Goal: Find contact information: Obtain details needed to contact an individual or organization

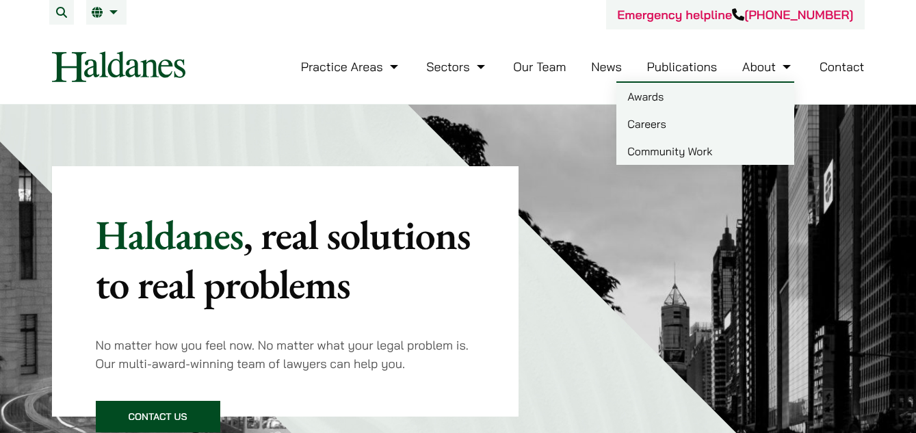
click at [824, 67] on link "Contact" at bounding box center [842, 67] width 45 height 16
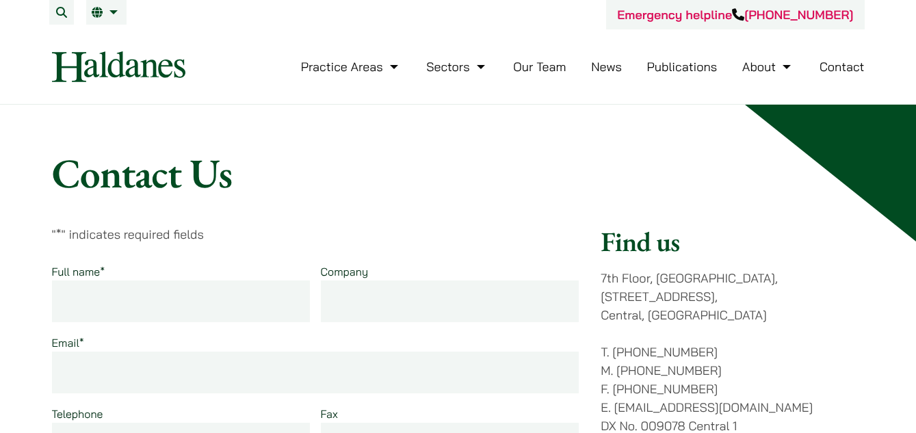
scroll to position [274, 0]
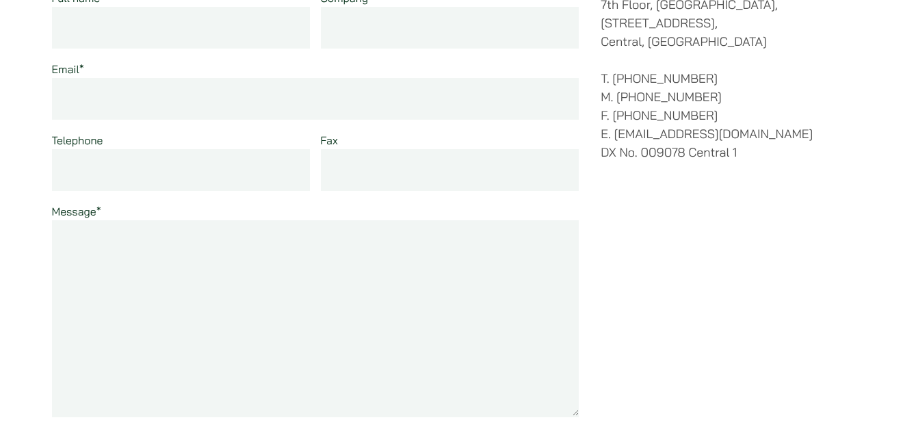
drag, startPoint x: 725, startPoint y: 112, endPoint x: 759, endPoint y: 107, distance: 34.6
click at [761, 94] on p "T. (852) 2868 1234 M. (852) 9763 5524 F. (852) 2845 1637 E. enquiries@haldanes.…" at bounding box center [732, 115] width 263 height 92
drag, startPoint x: 754, startPoint y: 119, endPoint x: 615, endPoint y: 116, distance: 138.9
click at [615, 116] on p "T. (852) 2868 1234 M. (852) 9763 5524 F. (852) 2845 1637 E. enquiries@haldanes.…" at bounding box center [732, 115] width 263 height 92
copy p "[EMAIL_ADDRESS][DOMAIN_NAME]"
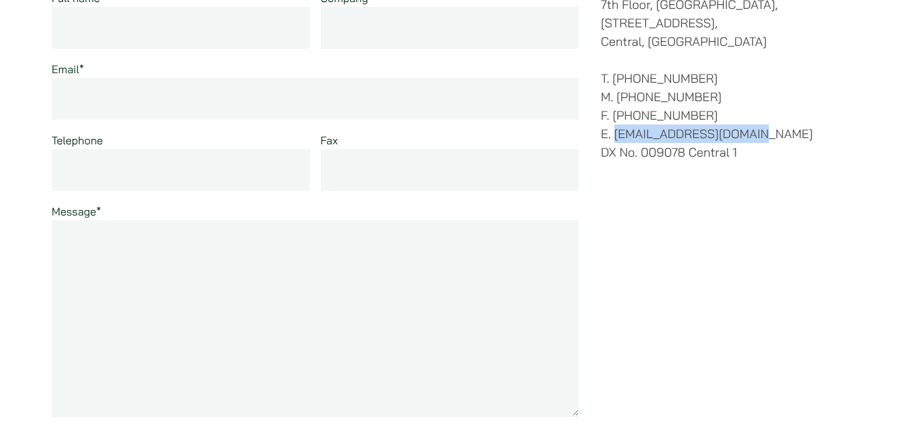
scroll to position [0, 0]
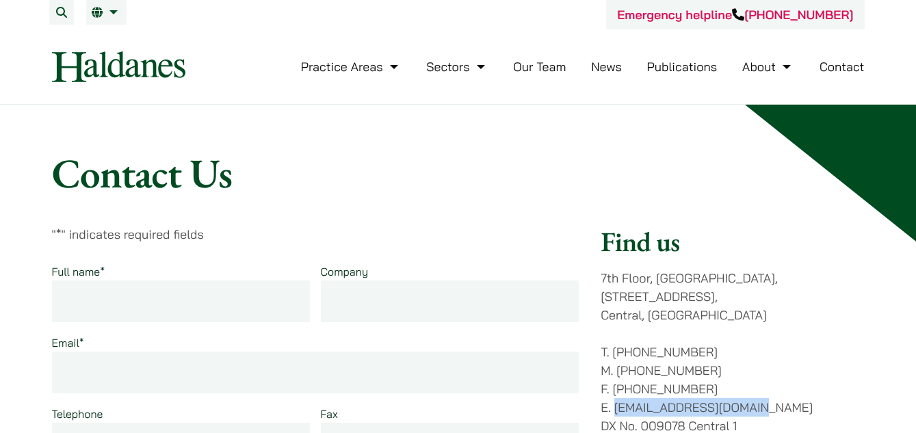
click at [549, 60] on link "Our Team" at bounding box center [539, 67] width 53 height 16
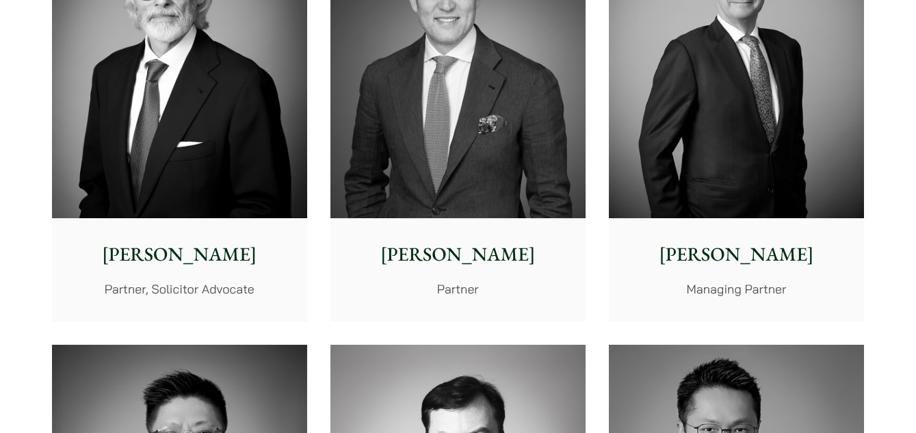
scroll to position [684, 0]
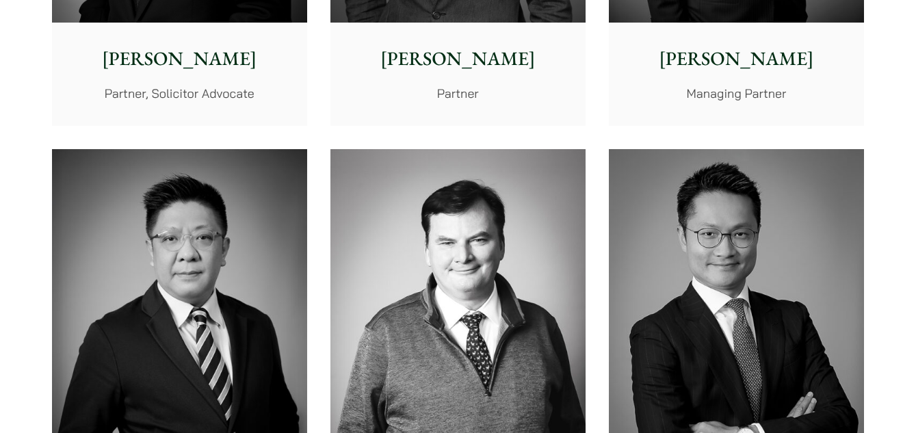
click at [184, 61] on p "Jonathan Midgley" at bounding box center [179, 58] width 233 height 29
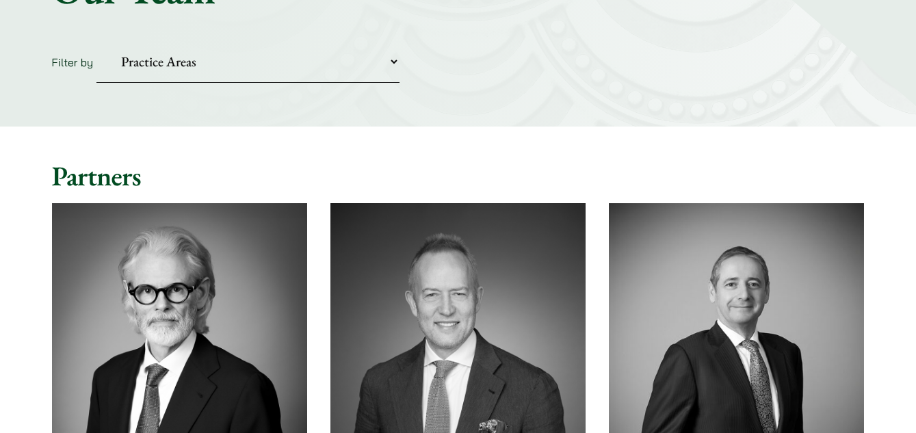
scroll to position [0, 0]
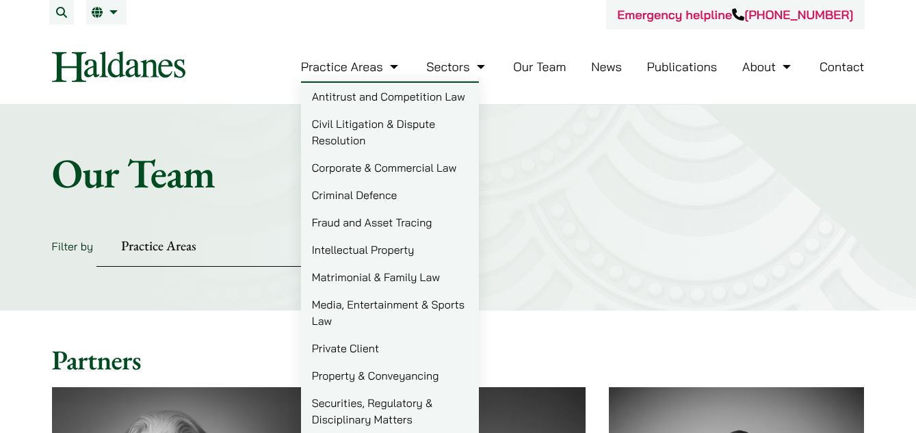
click at [371, 172] on link "Corporate & Commercial Law" at bounding box center [390, 167] width 178 height 27
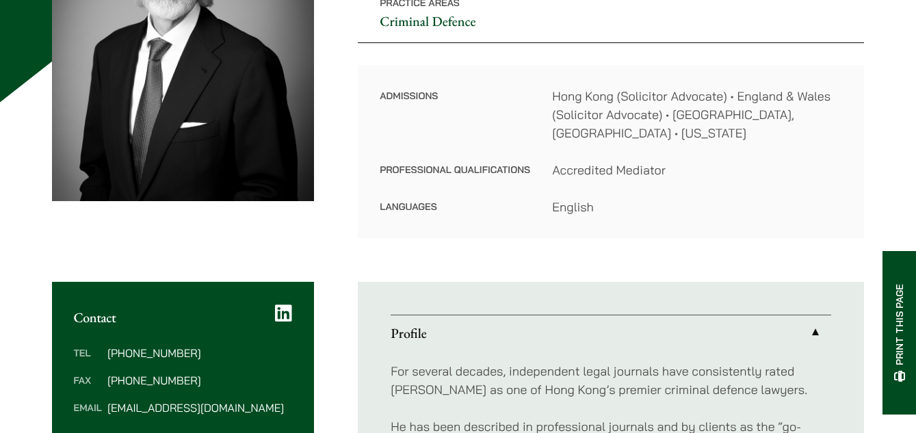
scroll to position [342, 0]
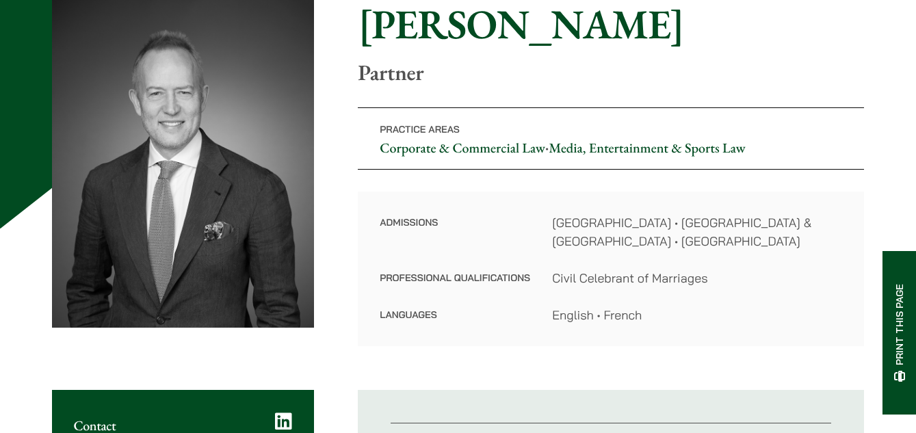
scroll to position [342, 0]
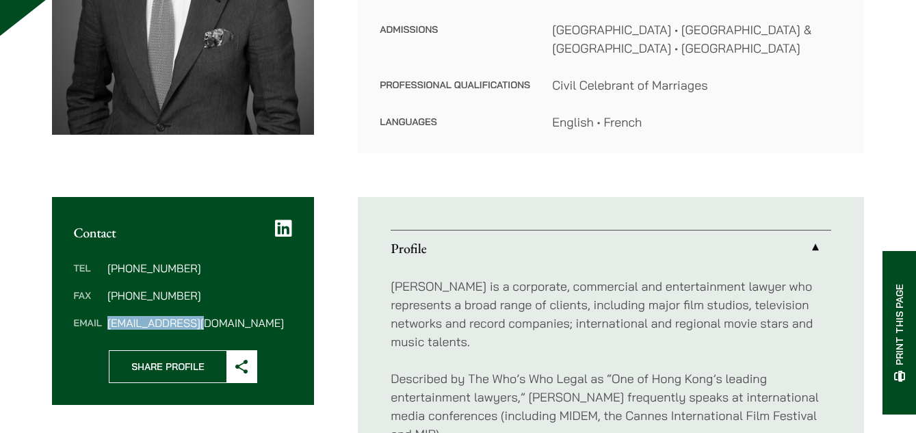
drag, startPoint x: 204, startPoint y: 326, endPoint x: 107, endPoint y: 323, distance: 96.5
click at [107, 323] on dd "jpm@haldanes.com" at bounding box center [199, 322] width 185 height 11
copy dd "jpm@haldanes.com"
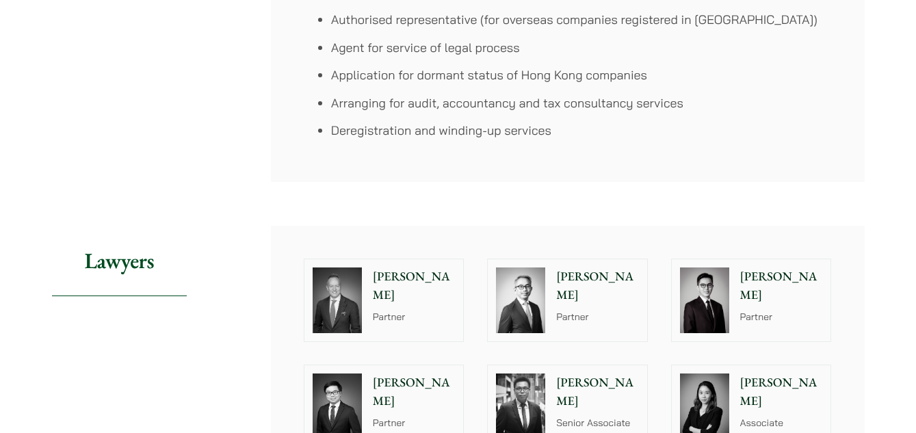
scroll to position [1437, 0]
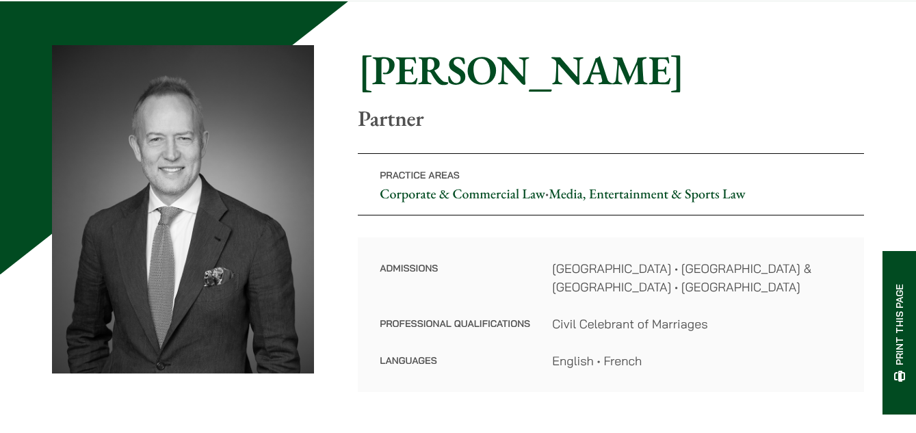
scroll to position [274, 0]
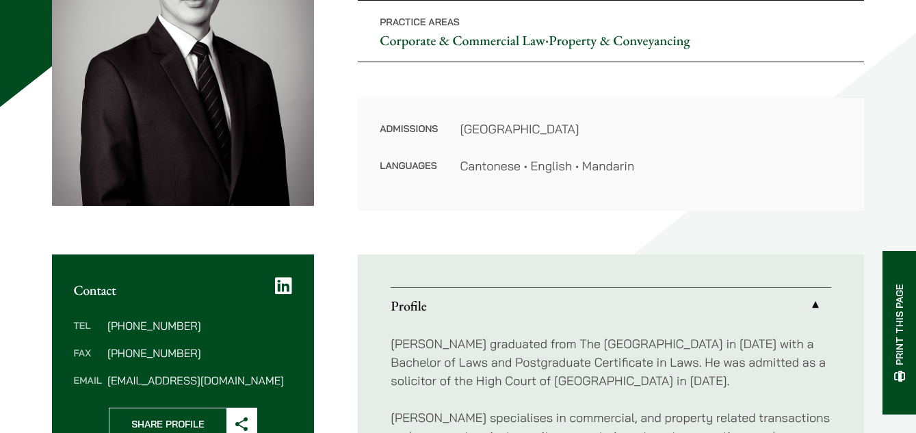
scroll to position [274, 0]
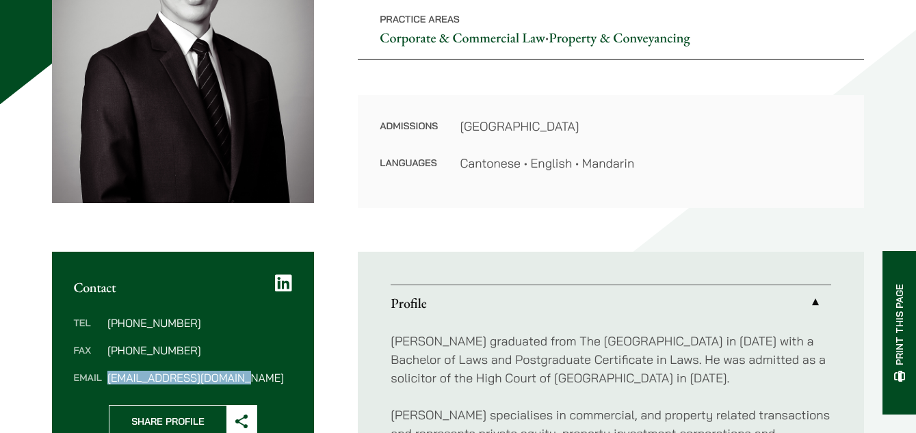
drag, startPoint x: 239, startPoint y: 379, endPoint x: 107, endPoint y: 380, distance: 132.0
click at [107, 380] on dd "[EMAIL_ADDRESS][DOMAIN_NAME]" at bounding box center [199, 377] width 185 height 11
copy dd "[EMAIL_ADDRESS][DOMAIN_NAME]"
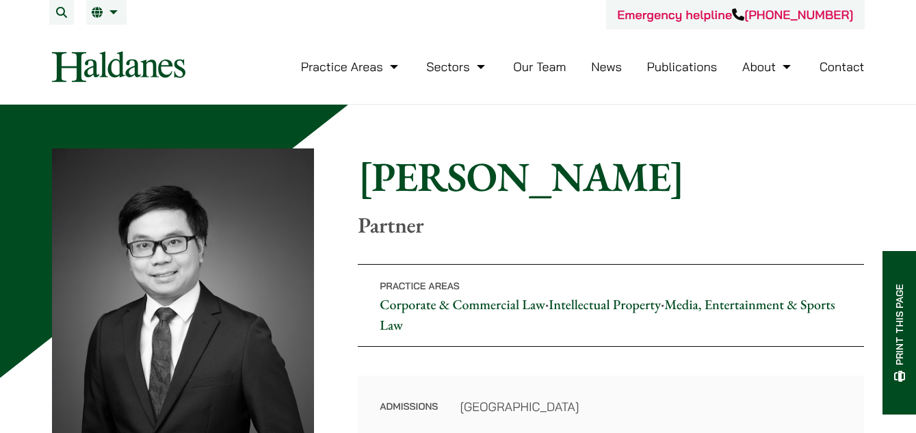
scroll to position [274, 0]
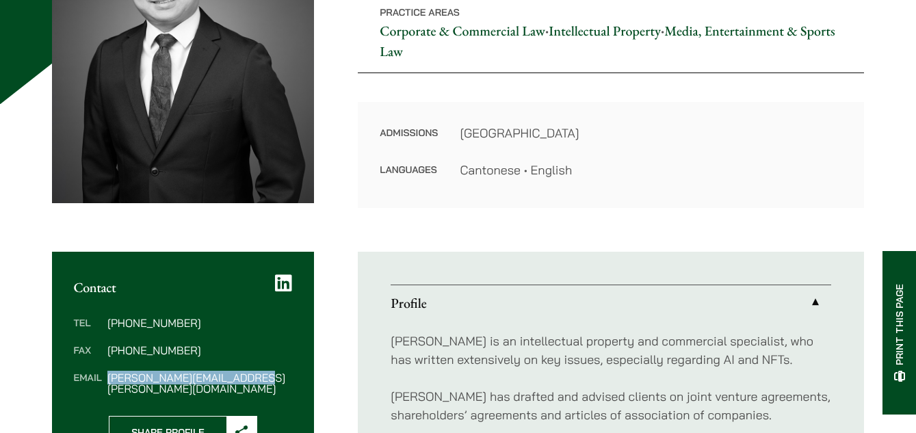
drag, startPoint x: 257, startPoint y: 379, endPoint x: 107, endPoint y: 378, distance: 149.8
click at [107, 378] on dd "[PERSON_NAME][EMAIL_ADDRESS][PERSON_NAME][DOMAIN_NAME]" at bounding box center [199, 383] width 185 height 22
copy dd "[PERSON_NAME][EMAIL_ADDRESS][PERSON_NAME][DOMAIN_NAME]"
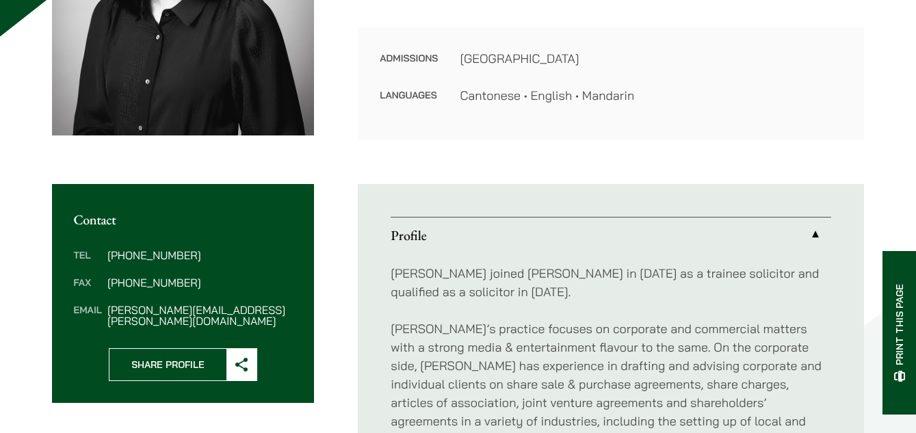
scroll to position [342, 0]
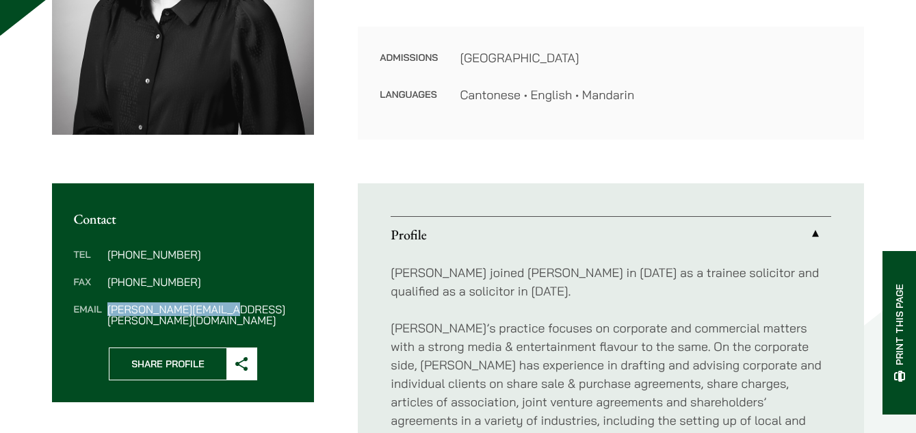
drag, startPoint x: 229, startPoint y: 309, endPoint x: 108, endPoint y: 307, distance: 120.4
click at [108, 307] on dd "[PERSON_NAME][EMAIL_ADDRESS][PERSON_NAME][DOMAIN_NAME]" at bounding box center [199, 315] width 185 height 22
copy dd "[PERSON_NAME][EMAIL_ADDRESS][PERSON_NAME][DOMAIN_NAME]"
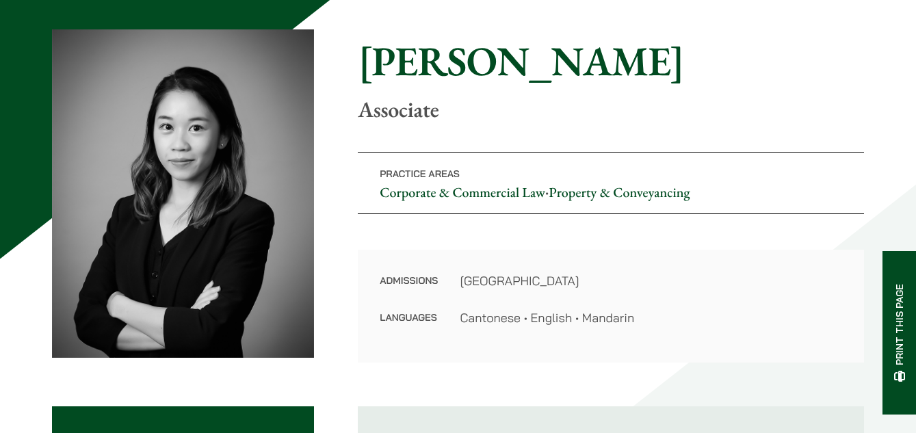
scroll to position [342, 0]
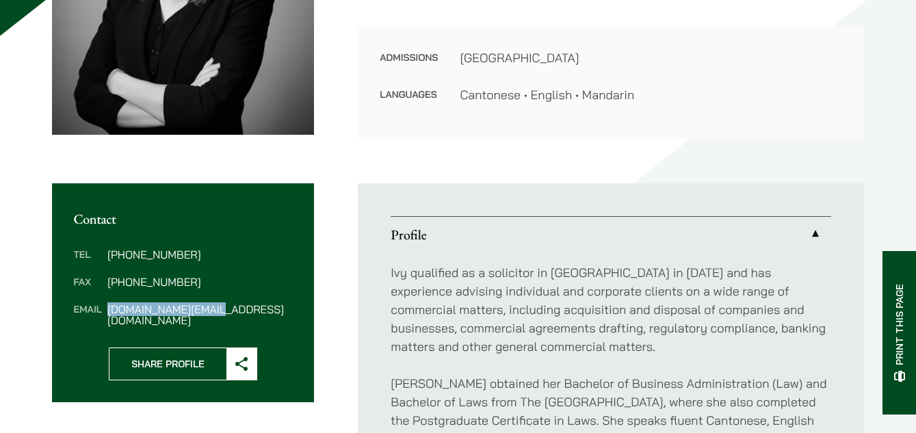
drag, startPoint x: 218, startPoint y: 309, endPoint x: 108, endPoint y: 311, distance: 110.2
click at [108, 311] on dd "[DOMAIN_NAME][EMAIL_ADDRESS][DOMAIN_NAME]" at bounding box center [199, 315] width 185 height 22
copy dd "[DOMAIN_NAME][EMAIL_ADDRESS][DOMAIN_NAME]"
